Goal: Task Accomplishment & Management: Use online tool/utility

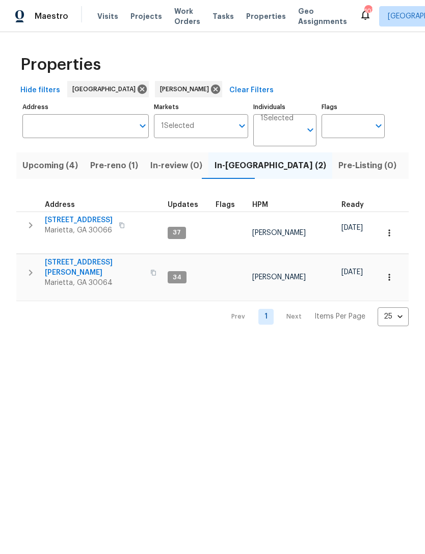
click at [82, 220] on span "692 Suholden Cir" at bounding box center [79, 220] width 68 height 10
click at [119, 257] on span "3526 W Hampton Dr NW" at bounding box center [94, 267] width 99 height 20
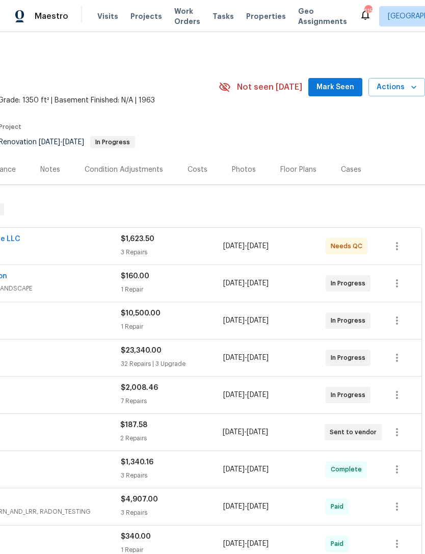
scroll to position [0, 151]
click at [337, 90] on span "Mark Seen" at bounding box center [335, 87] width 38 height 13
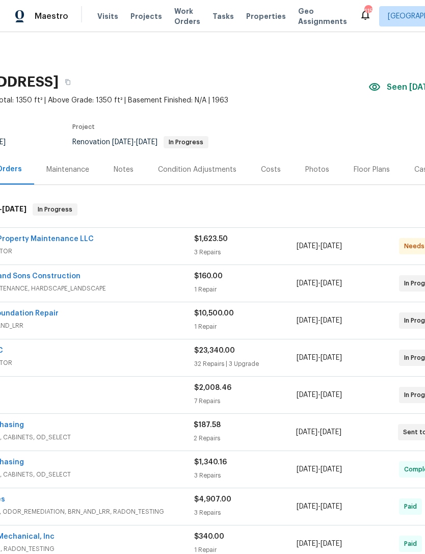
scroll to position [0, 77]
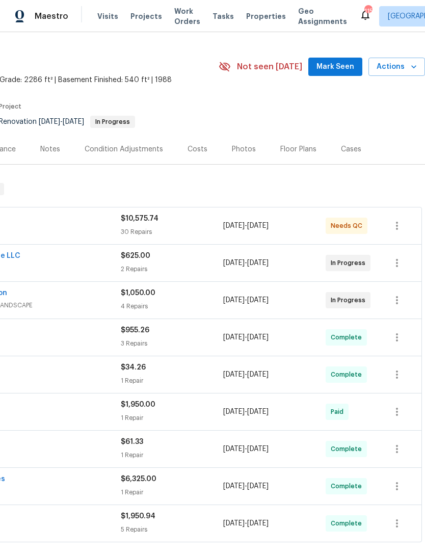
scroll to position [20, 151]
click at [339, 67] on span "Mark Seen" at bounding box center [335, 67] width 38 height 13
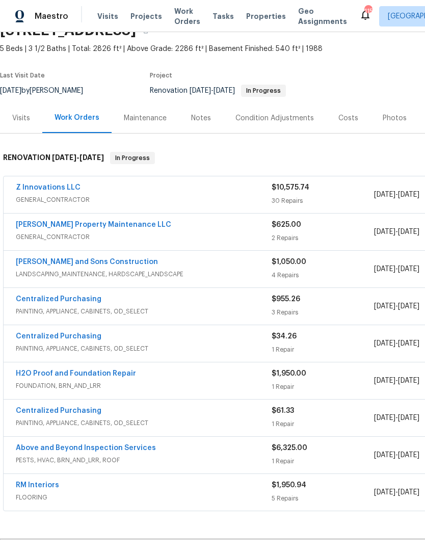
scroll to position [52, 0]
click at [22, 110] on div "Visits" at bounding box center [21, 117] width 42 height 30
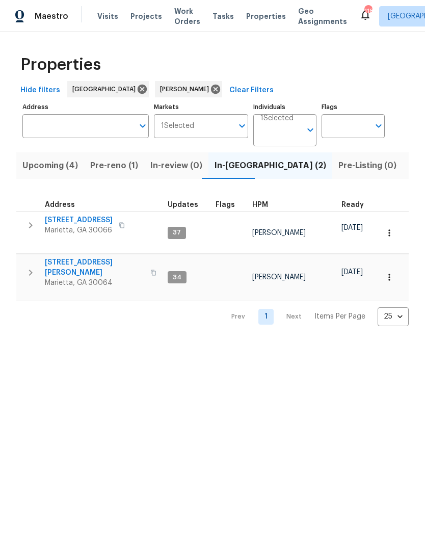
click at [113, 166] on span "Pre-reno (1)" at bounding box center [114, 165] width 48 height 14
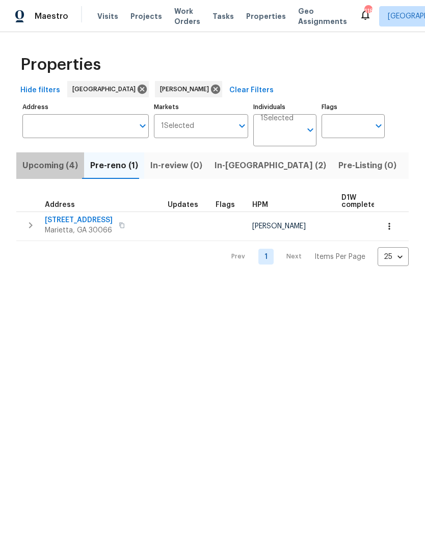
click at [52, 166] on span "Upcoming (4)" at bounding box center [50, 165] width 56 height 14
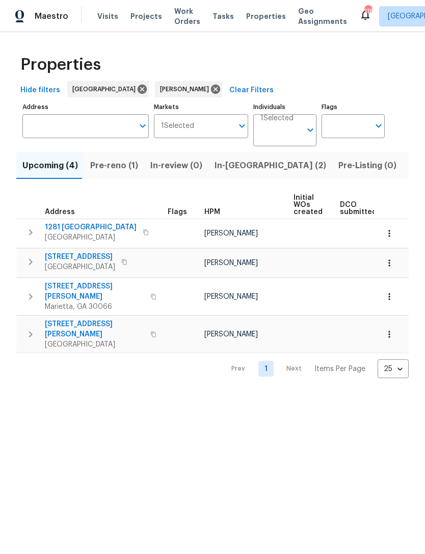
click at [118, 164] on span "Pre-reno (1)" at bounding box center [114, 165] width 48 height 14
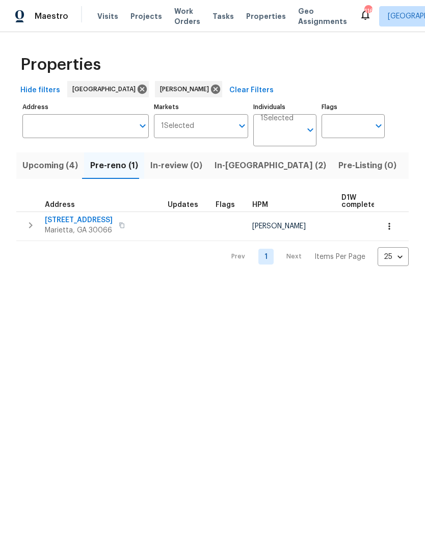
click at [75, 219] on span "180 Parkstone Way" at bounding box center [79, 220] width 68 height 10
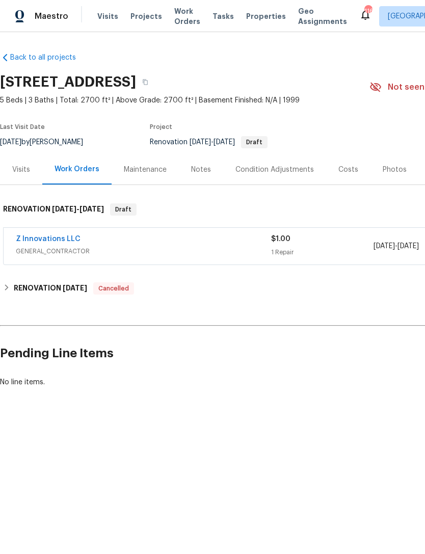
click at [289, 168] on div "Condition Adjustments" at bounding box center [274, 170] width 78 height 10
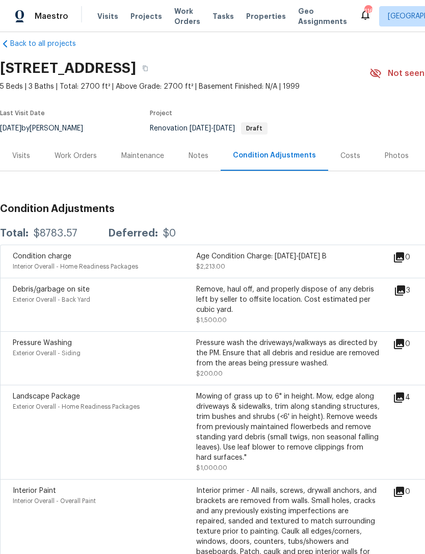
scroll to position [14, 0]
click at [193, 158] on div "Notes" at bounding box center [199, 156] width 20 height 10
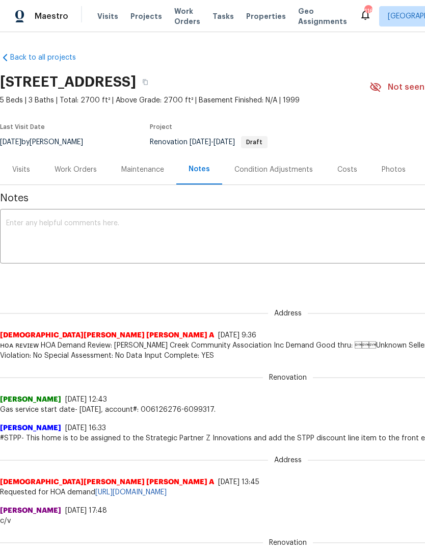
click at [264, 174] on div "Condition Adjustments" at bounding box center [273, 170] width 78 height 10
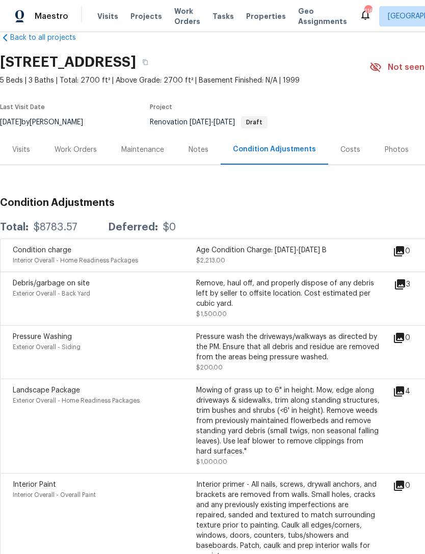
scroll to position [20, 0]
click at [19, 145] on div "Visits" at bounding box center [21, 150] width 18 height 10
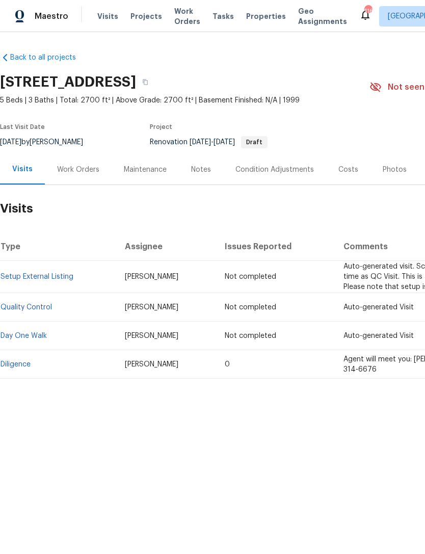
click at [21, 365] on link "Diligence" at bounding box center [16, 364] width 30 height 7
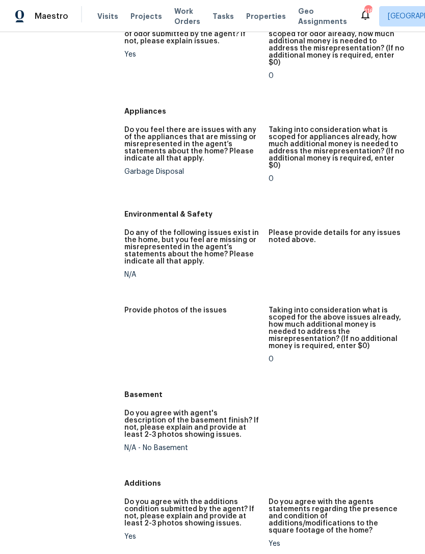
scroll to position [1059, 0]
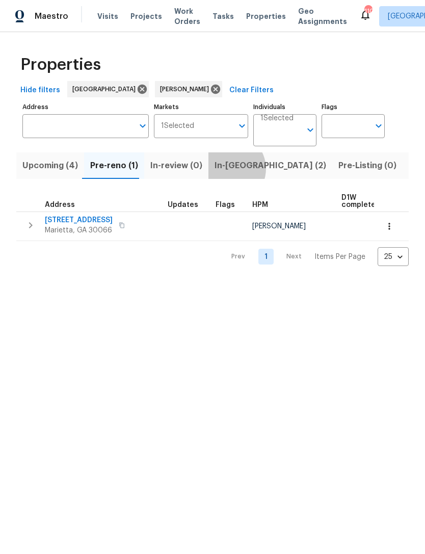
click at [223, 170] on span "In-[GEOGRAPHIC_DATA] (2)" at bounding box center [271, 165] width 112 height 14
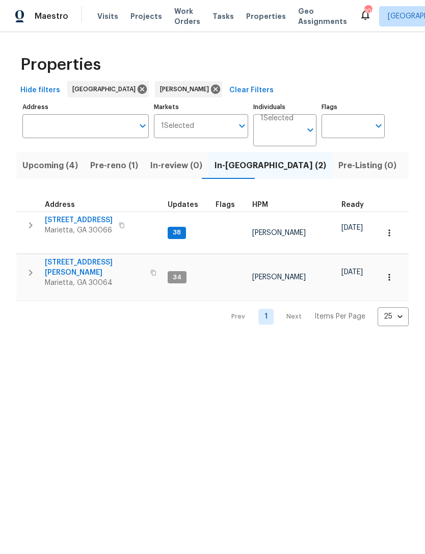
click at [68, 224] on span "[STREET_ADDRESS]" at bounding box center [79, 220] width 68 height 10
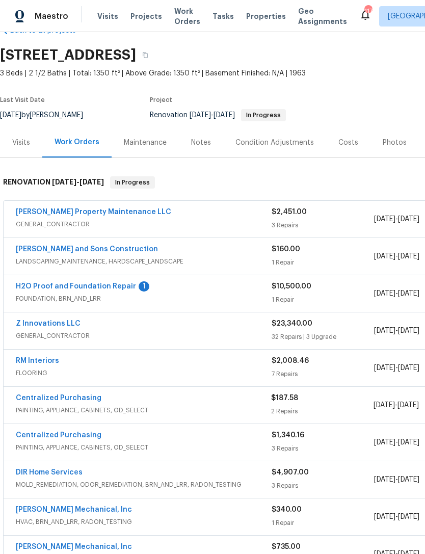
scroll to position [27, 0]
click at [62, 286] on link "H2O Proof and Foundation Repair" at bounding box center [76, 286] width 120 height 7
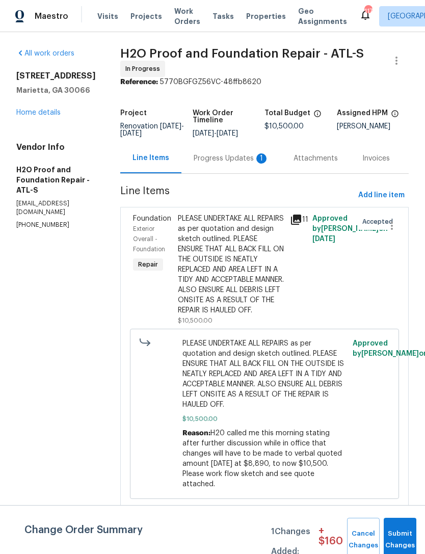
click at [194, 155] on div "Progress Updates 1" at bounding box center [231, 158] width 75 height 10
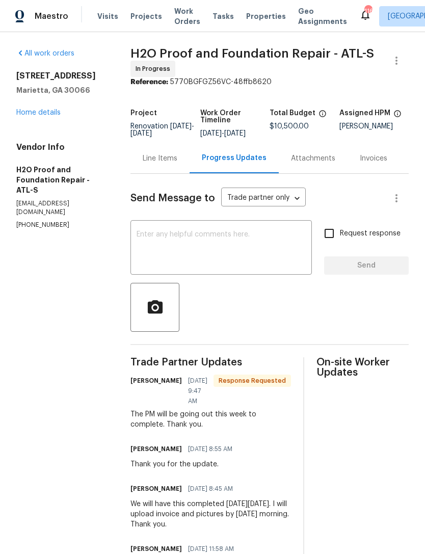
click at [254, 261] on textarea at bounding box center [221, 249] width 169 height 36
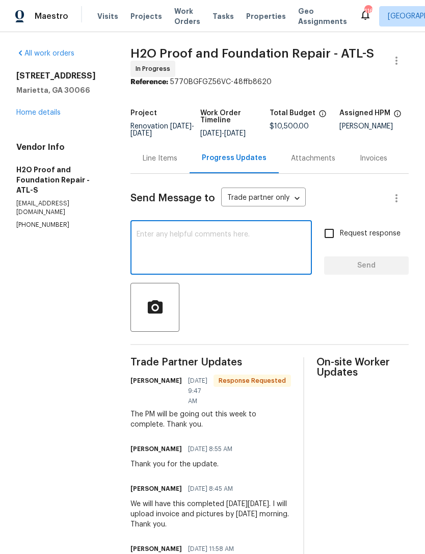
click at [288, 309] on div at bounding box center [269, 307] width 278 height 49
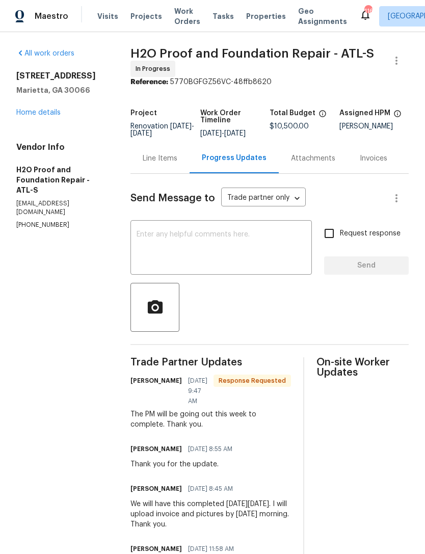
click at [38, 106] on div "[STREET_ADDRESS] Home details" at bounding box center [61, 94] width 90 height 47
click at [31, 116] on link "Home details" at bounding box center [38, 112] width 44 height 7
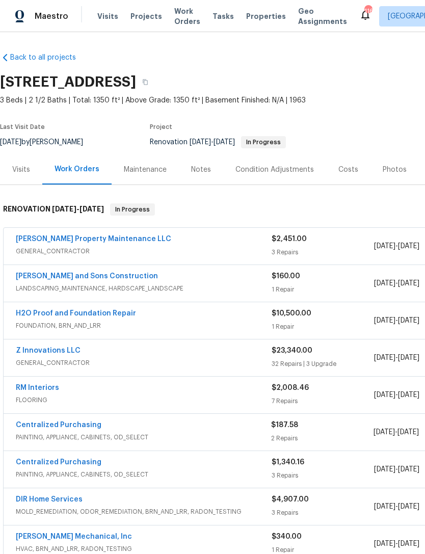
click at [197, 176] on div "Notes" at bounding box center [201, 169] width 44 height 30
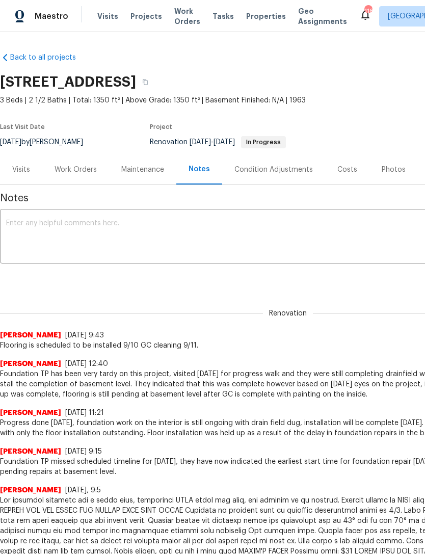
click at [45, 244] on textarea at bounding box center [288, 238] width 564 height 36
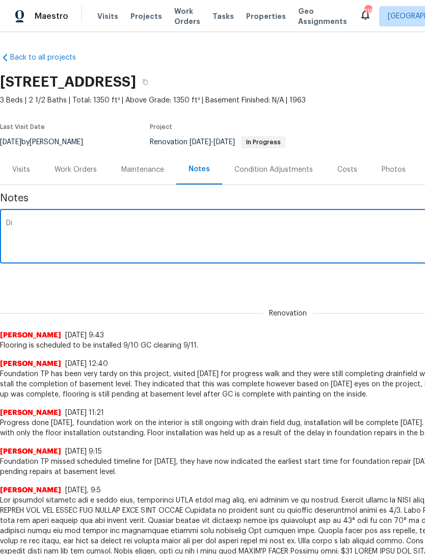
type textarea "D"
type textarea "Foundation tp has extended exterior timeline due to unforeseen"
click at [60, 168] on div "Work Orders" at bounding box center [76, 170] width 42 height 10
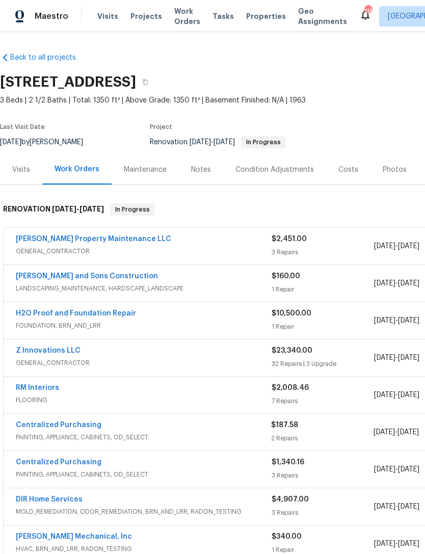
click at [48, 273] on link "Reyes and Sons Construction" at bounding box center [87, 276] width 142 height 7
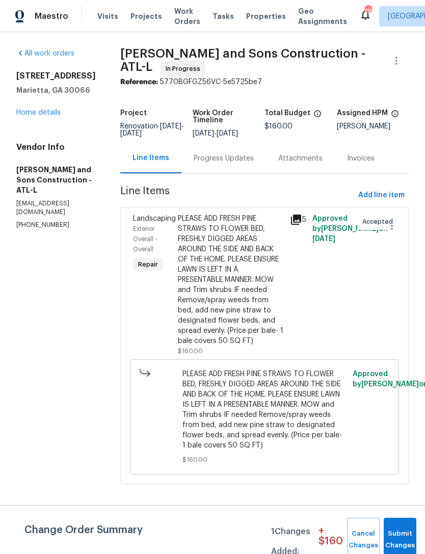
click at [213, 156] on div "Progress Updates" at bounding box center [224, 158] width 60 height 10
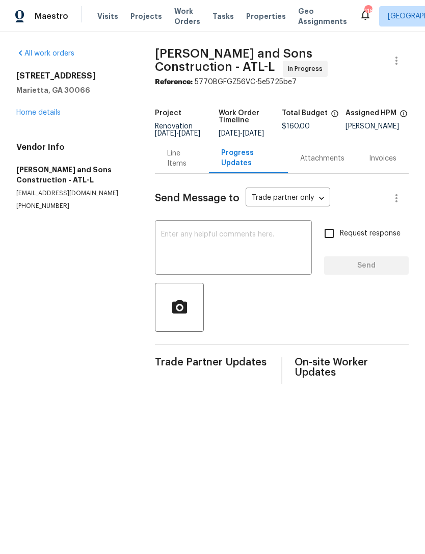
click at [37, 113] on link "Home details" at bounding box center [38, 112] width 44 height 7
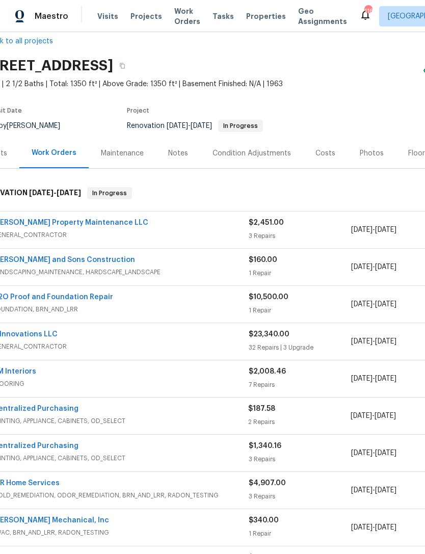
scroll to position [16, 15]
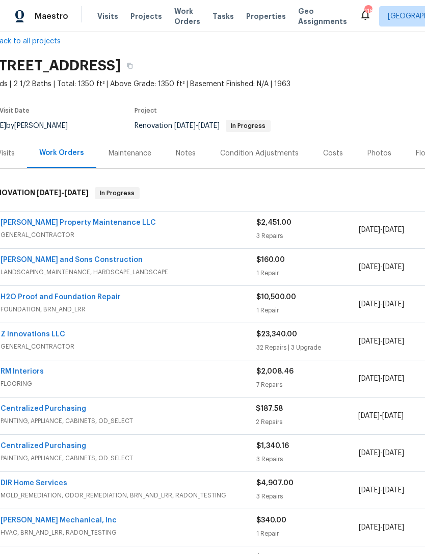
click at [52, 262] on link "Reyes and Sons Construction" at bounding box center [72, 259] width 142 height 7
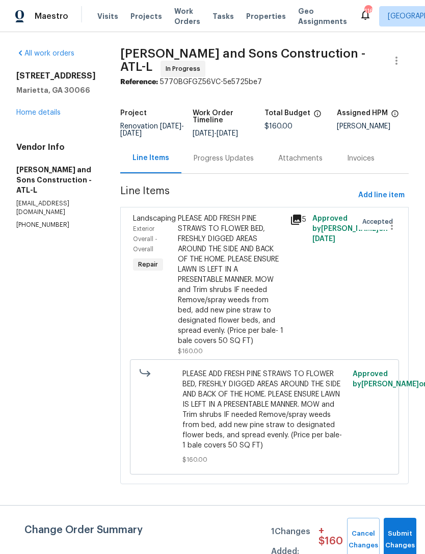
click at [210, 156] on div "Progress Updates" at bounding box center [224, 158] width 60 height 10
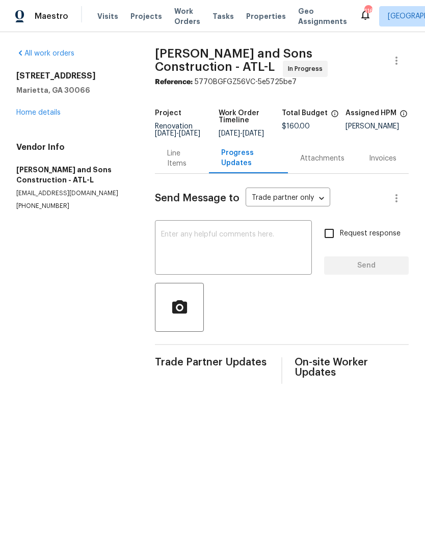
click at [246, 250] on textarea at bounding box center [233, 249] width 145 height 36
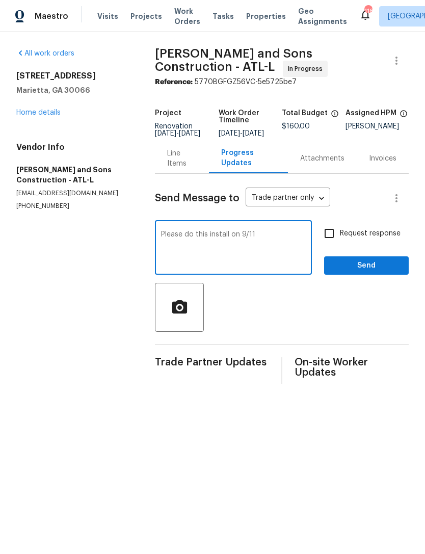
type textarea "Please do this install on 9/11"
click at [336, 243] on input "Request response" at bounding box center [329, 233] width 21 height 21
checkbox input "true"
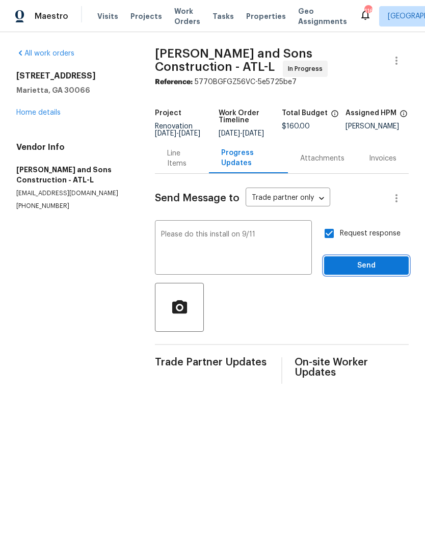
click at [380, 272] on span "Send" at bounding box center [366, 265] width 68 height 13
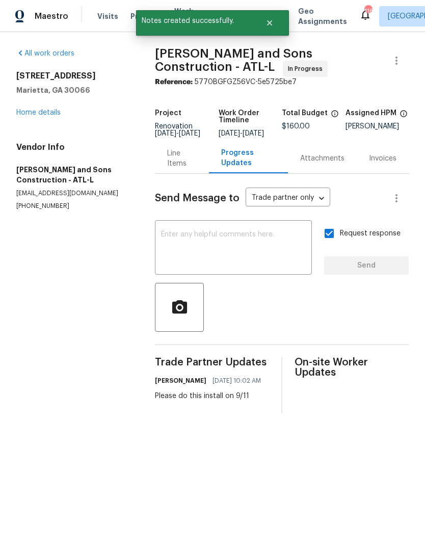
click at [25, 110] on link "Home details" at bounding box center [38, 112] width 44 height 7
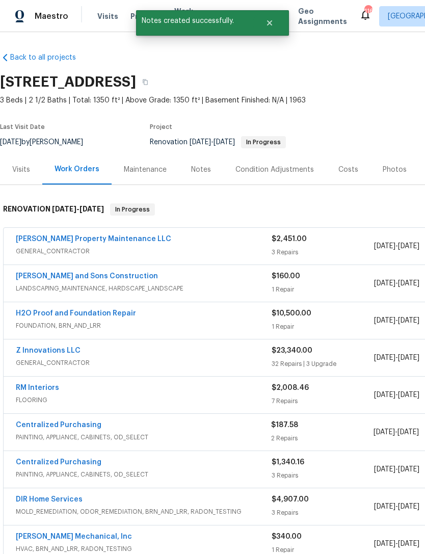
click at [198, 173] on div "Notes" at bounding box center [201, 170] width 20 height 10
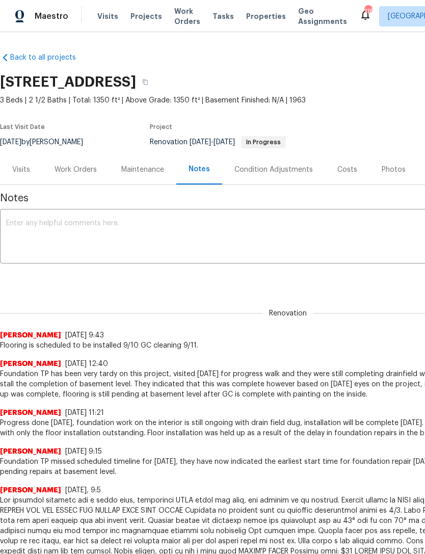
click at [48, 238] on textarea at bounding box center [288, 238] width 564 height 36
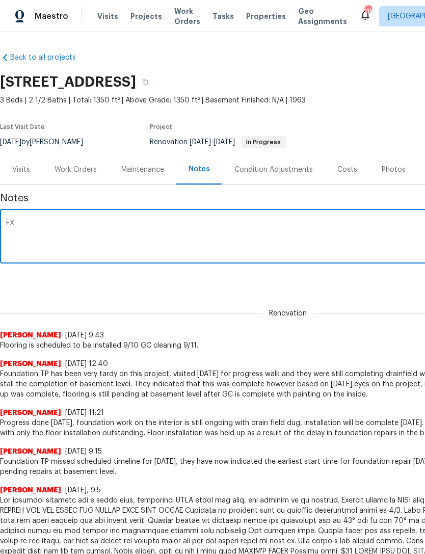
type textarea "E"
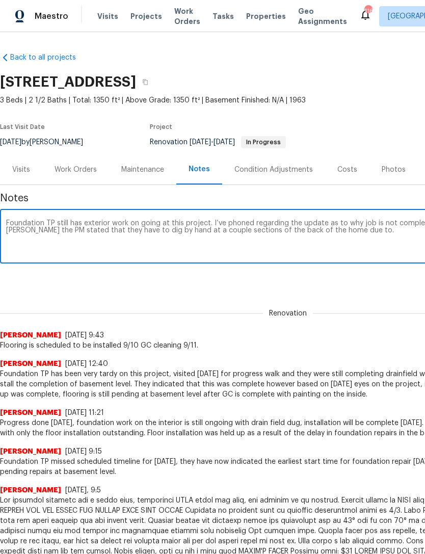
click at [259, 227] on textarea "Foundation TP still has exterior work on going at this project. I’ve phoned reg…" at bounding box center [288, 238] width 564 height 36
click at [339, 240] on textarea "Foundation TP still has exterior work on going at this project. I’ve phoned reg…" at bounding box center [288, 238] width 564 height 36
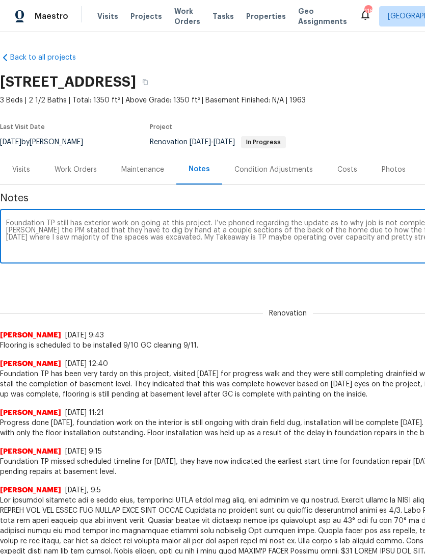
click at [333, 253] on textarea "Foundation TP still has exterior work on going at this project. I’ve phoned reg…" at bounding box center [288, 238] width 564 height 36
click at [52, 250] on textarea "Foundation TP still has exterior work on going at this project. I’ve phoned reg…" at bounding box center [288, 238] width 564 height 36
type textarea "Foundation TP still has exterior work on going at this project. I’ve phoned reg…"
click at [64, 287] on div "Renovation (current) ba89b451-8d36-4d01-bad7-4973da8ca9b5 ​ Add" at bounding box center [288, 279] width 576 height 19
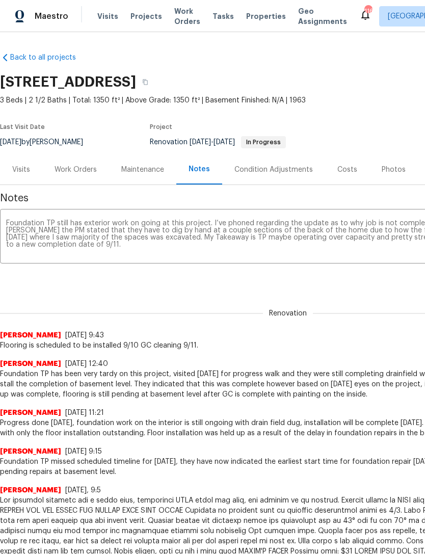
click at [20, 174] on div "Visits" at bounding box center [21, 170] width 18 height 10
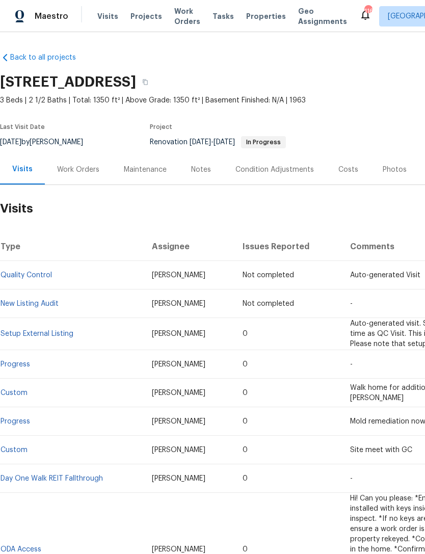
click at [206, 168] on div "Notes" at bounding box center [201, 170] width 20 height 10
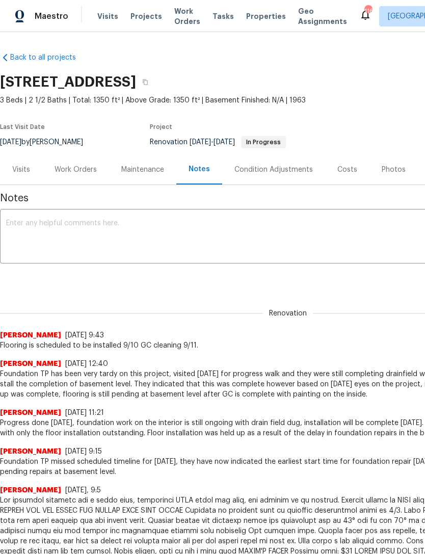
click at [41, 221] on textarea at bounding box center [288, 238] width 564 height 36
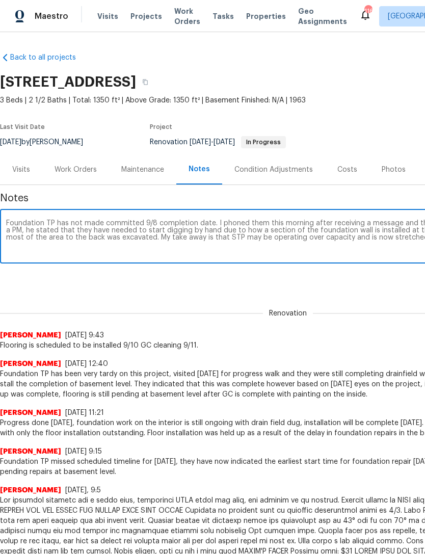
scroll to position [0, 151]
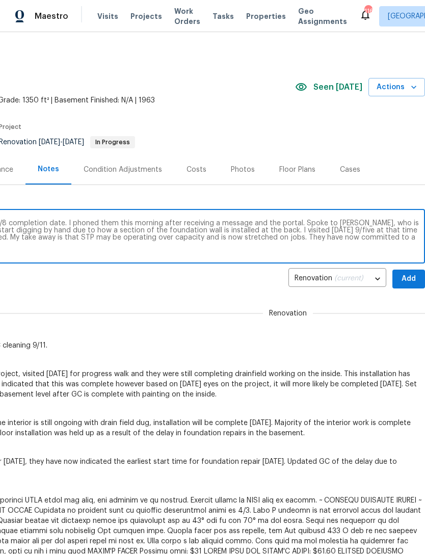
click at [90, 231] on textarea "Foundation TP has not made committed 9/8 completion date. I phoned them this mo…" at bounding box center [137, 238] width 564 height 36
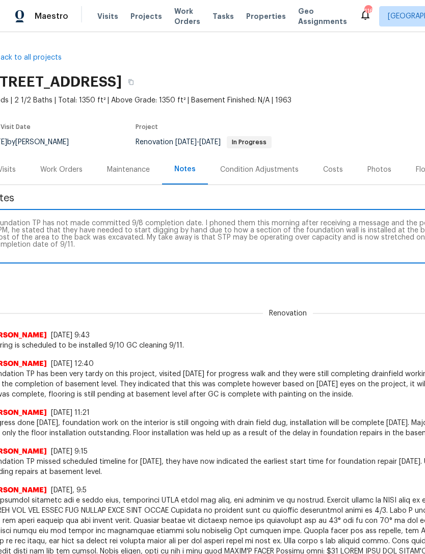
scroll to position [0, 15]
click at [37, 254] on textarea "Foundation TP has not made committed 9/8 completion date. I phoned them this mo…" at bounding box center [273, 238] width 564 height 36
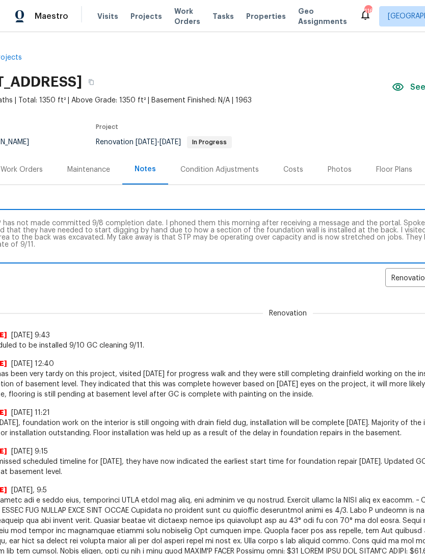
scroll to position [0, 54]
click at [290, 227] on textarea "Foundation TP has not made committed 9/8 completion date. I phoned them this mo…" at bounding box center [234, 238] width 564 height 36
click at [297, 216] on div "Foundation TP has not made committed 9/8 completion date. I phoned them this mo…" at bounding box center [234, 237] width 576 height 52
click at [321, 253] on textarea "Foundation TP has not made committed 9/8 completion date. I phoned them this mo…" at bounding box center [234, 238] width 564 height 36
click at [293, 220] on textarea "Foundation TP has not made committed 9/8 completion date. I phoned them this mo…" at bounding box center [234, 238] width 564 height 36
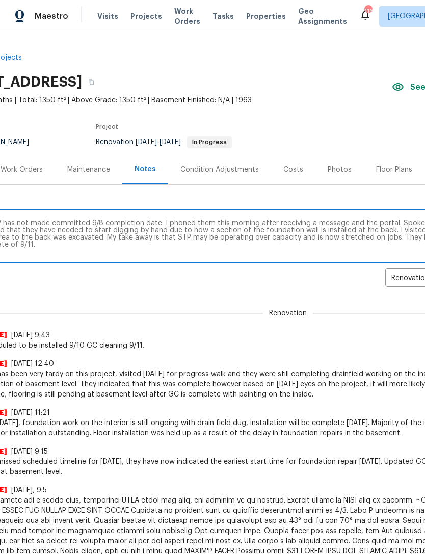
click at [352, 221] on textarea "Foundation TP has not made committed 9/8 completion date. I phoned them this mo…" at bounding box center [234, 238] width 564 height 36
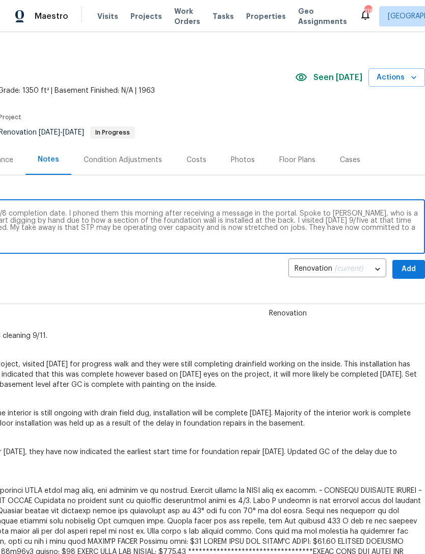
scroll to position [10, 151]
click at [366, 215] on textarea "Foundation TP has not made committed 9/8 completion date. I phoned them this mo…" at bounding box center [137, 228] width 564 height 36
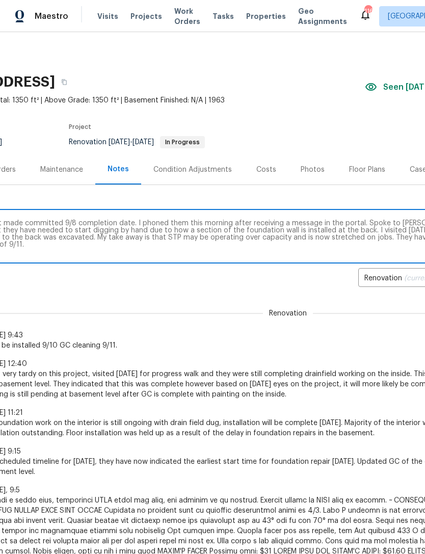
scroll to position [0, 82]
click at [378, 226] on textarea "Foundation TP has not made committed 9/8 completion date. I phoned them this mo…" at bounding box center [206, 238] width 564 height 36
click at [376, 229] on textarea "Foundation TP has not made committed 9/8 completion date. I phoned them this mo…" at bounding box center [206, 238] width 564 height 36
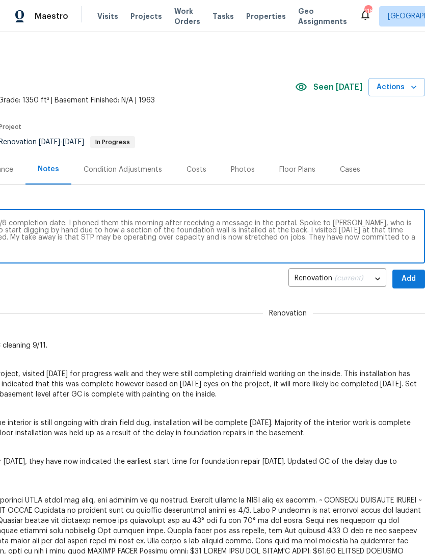
scroll to position [0, 151]
type textarea "Foundation TP has not made committed 9/8 completion date. I phoned them this mo…"
click at [407, 276] on span "Add" at bounding box center [409, 279] width 16 height 13
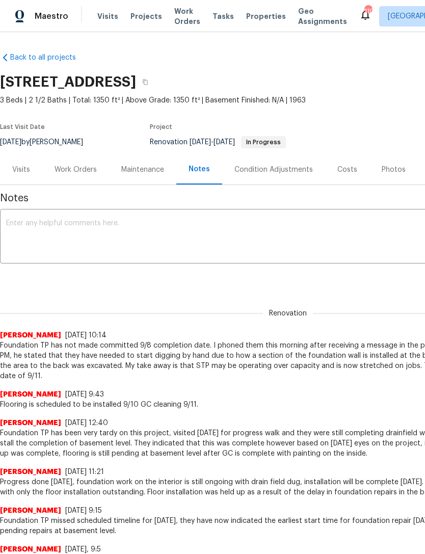
scroll to position [0, 0]
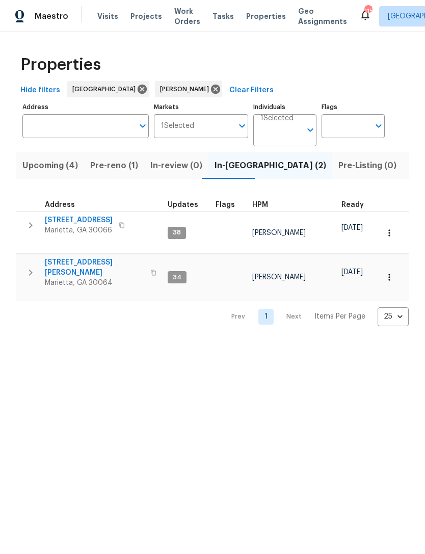
click at [50, 165] on span "Upcoming (4)" at bounding box center [50, 165] width 56 height 14
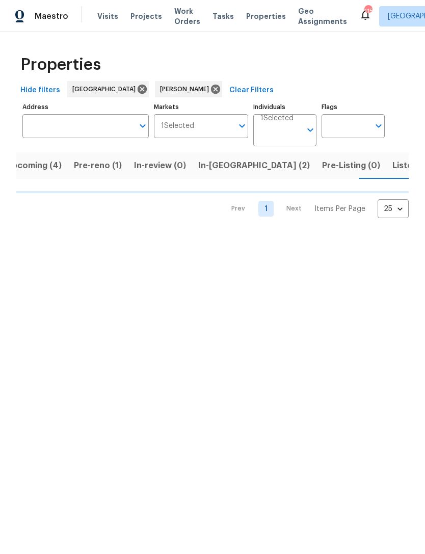
scroll to position [0, 17]
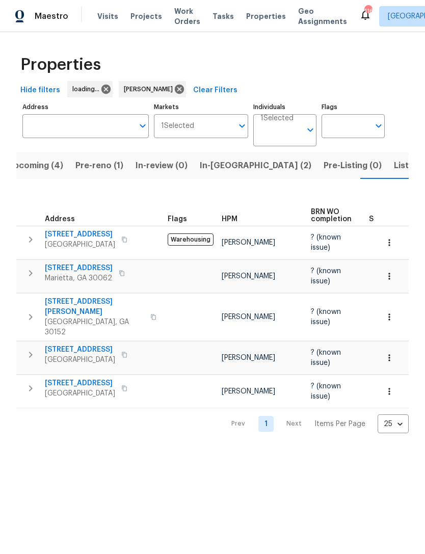
scroll to position [0, 17]
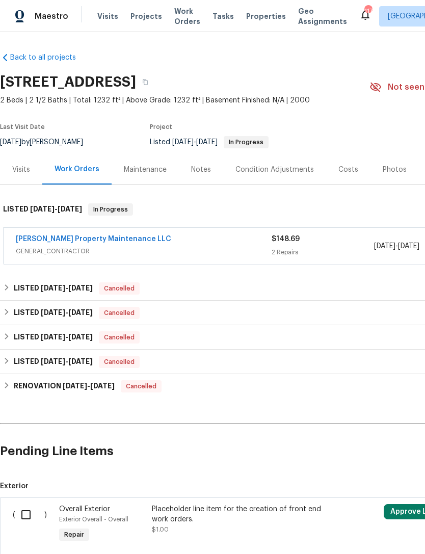
click at [68, 240] on link "[PERSON_NAME] Property Maintenance LLC" at bounding box center [93, 238] width 155 height 7
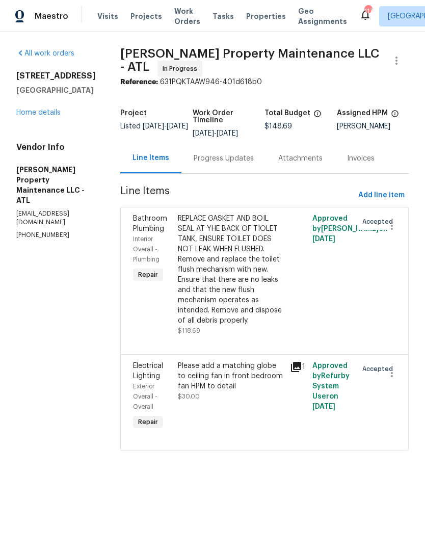
click at [225, 163] on div "Progress Updates" at bounding box center [224, 158] width 60 height 10
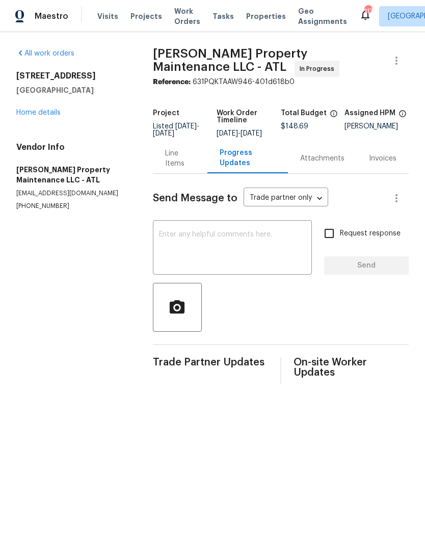
click at [41, 116] on link "Home details" at bounding box center [38, 112] width 44 height 7
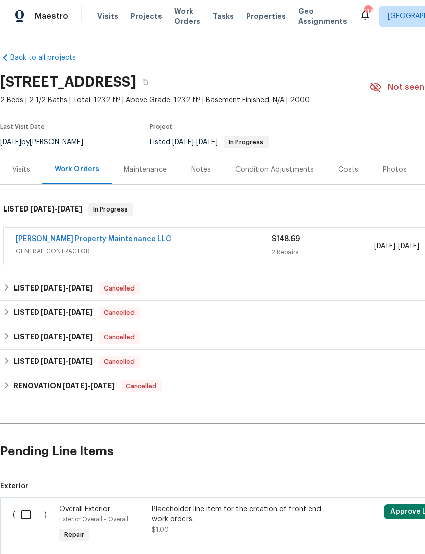
click at [20, 173] on div "Visits" at bounding box center [21, 170] width 18 height 10
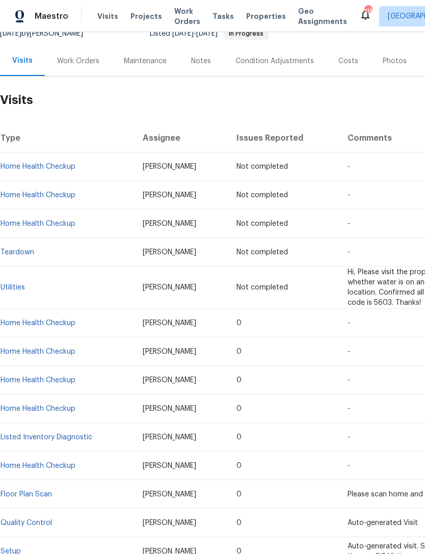
scroll to position [79, 0]
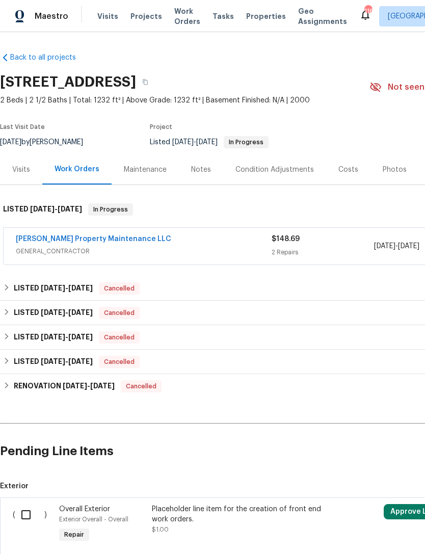
click at [172, 246] on span "GENERAL_CONTRACTOR" at bounding box center [144, 251] width 256 height 10
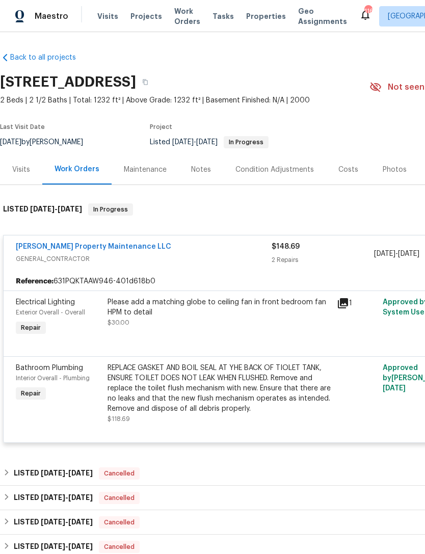
click at [46, 244] on link "[PERSON_NAME] Property Maintenance LLC" at bounding box center [93, 246] width 155 height 7
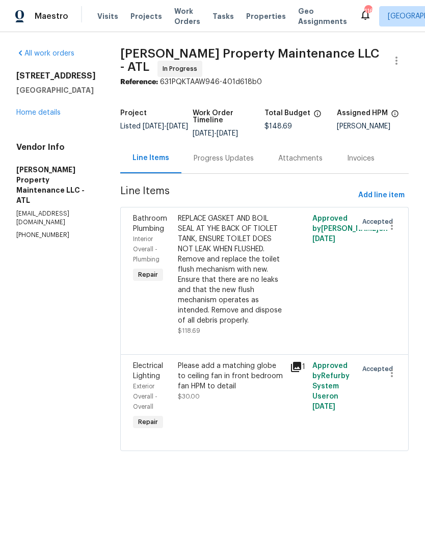
click at [228, 157] on div "Progress Updates" at bounding box center [224, 158] width 60 height 10
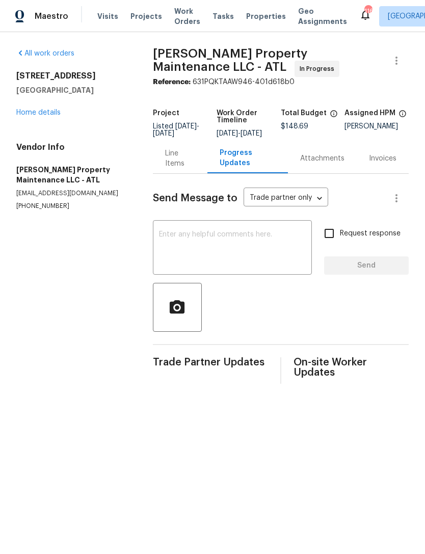
click at [238, 254] on textarea at bounding box center [232, 249] width 147 height 36
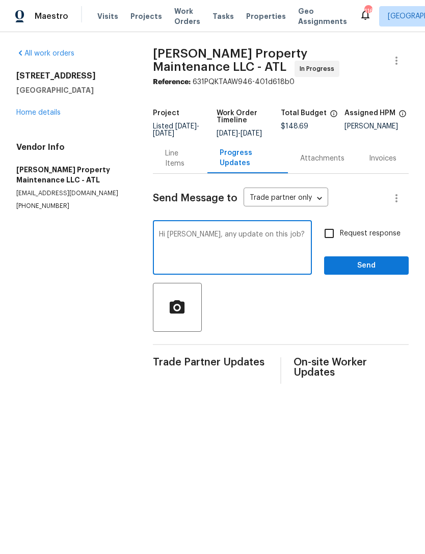
type textarea "Hi Danny, any update on this job?"
click at [327, 244] on input "Request response" at bounding box center [329, 233] width 21 height 21
checkbox input "true"
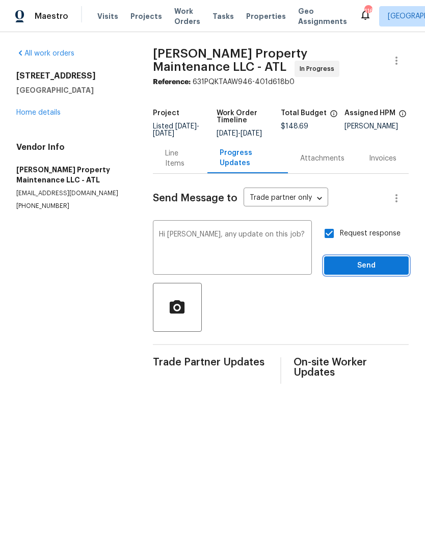
click at [361, 270] on span "Send" at bounding box center [366, 265] width 68 height 13
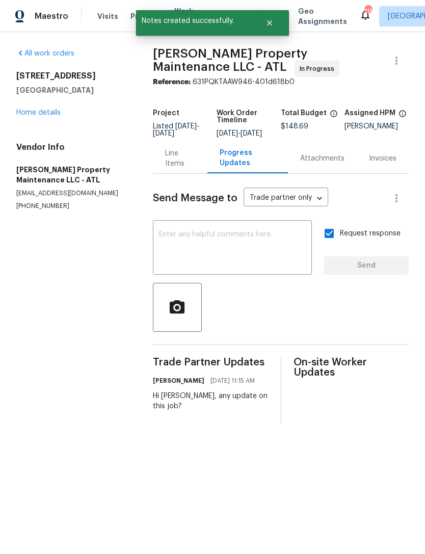
click at [47, 114] on link "Home details" at bounding box center [38, 112] width 44 height 7
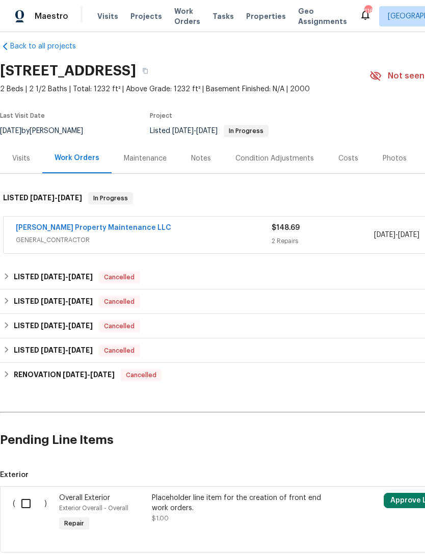
scroll to position [11, 0]
click at [26, 162] on div "Visits" at bounding box center [21, 158] width 18 height 10
